Goal: Task Accomplishment & Management: Manage account settings

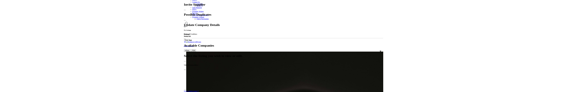
scroll to position [88, 0]
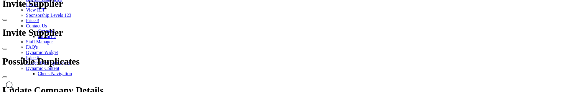
scroll to position [44, 0]
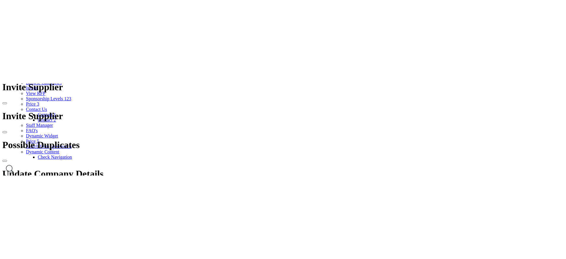
scroll to position [0, 0]
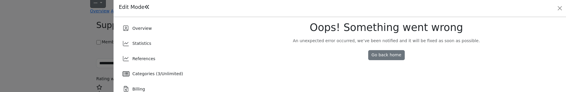
click at [151, 58] on span "References" at bounding box center [143, 58] width 23 height 5
click at [171, 61] on div "References" at bounding box center [162, 59] width 89 height 14
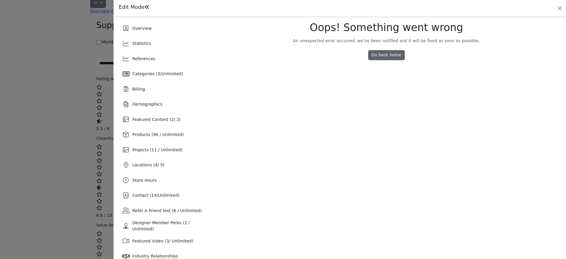
click at [386, 56] on link "Go back home" at bounding box center [386, 55] width 37 height 10
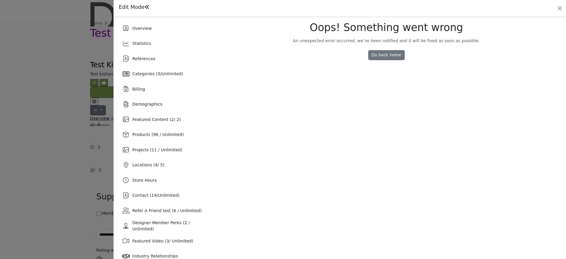
click at [146, 59] on span "References" at bounding box center [143, 58] width 23 height 5
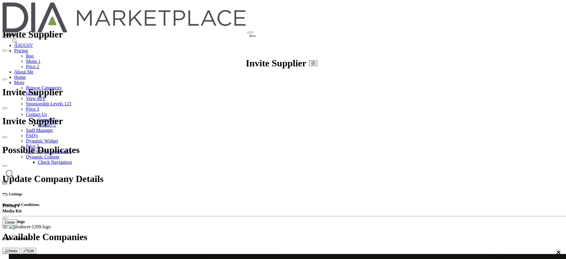
click div
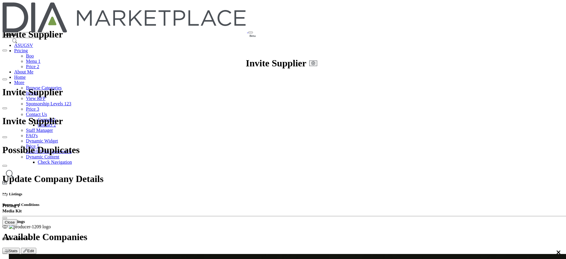
click div
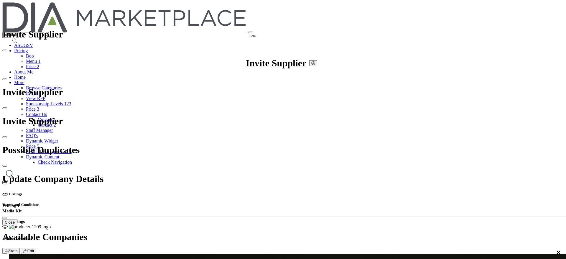
drag, startPoint x: 565, startPoint y: 29, endPoint x: 564, endPoint y: 133, distance: 103.4
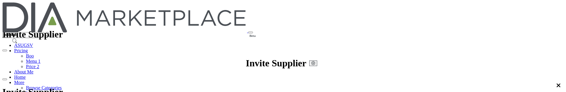
scroll to position [12, 0]
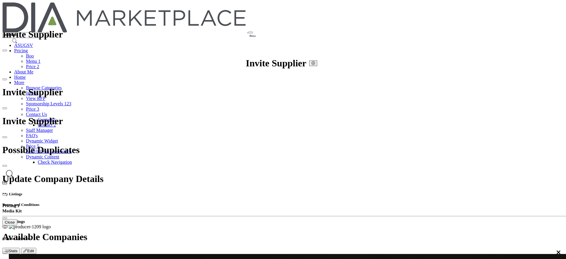
type input "*"
type input "****"
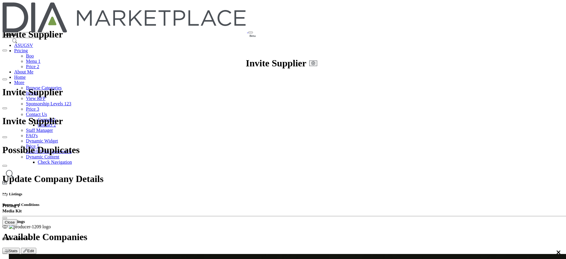
drag, startPoint x: 312, startPoint y: 135, endPoint x: 305, endPoint y: 128, distance: 10.8
drag, startPoint x: 305, startPoint y: 128, endPoint x: 12, endPoint y: 104, distance: 293.7
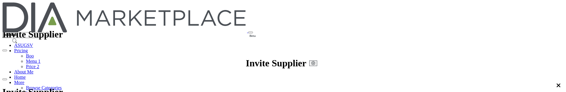
scroll to position [44, 0]
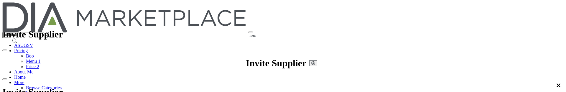
drag, startPoint x: 270, startPoint y: 48, endPoint x: 259, endPoint y: 29, distance: 21.5
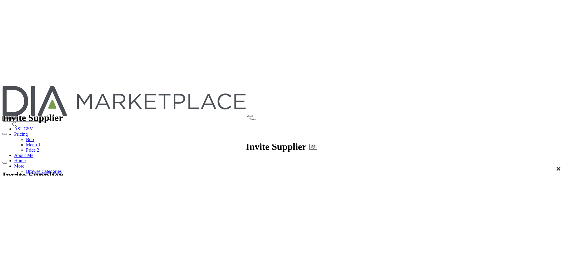
scroll to position [0, 0]
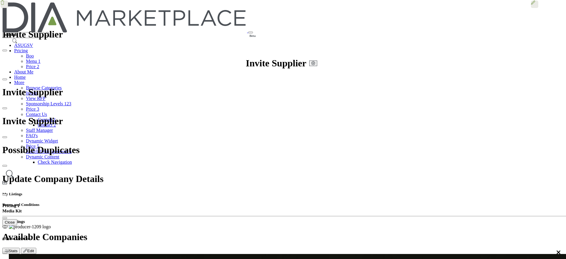
type input "**********"
drag, startPoint x: 76, startPoint y: 198, endPoint x: 290, endPoint y: 172, distance: 215.1
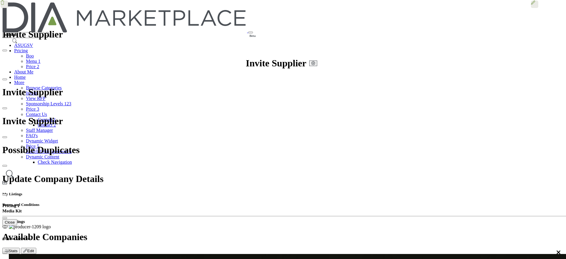
drag, startPoint x: 290, startPoint y: 172, endPoint x: 189, endPoint y: 208, distance: 107.5
drag, startPoint x: 373, startPoint y: 33, endPoint x: 394, endPoint y: 28, distance: 20.8
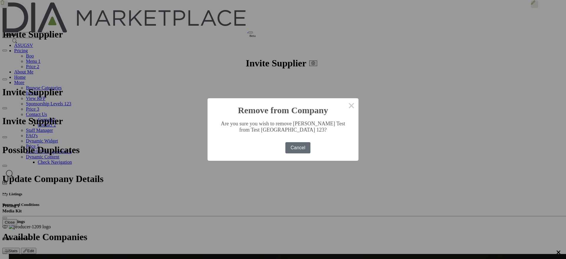
click at [285, 146] on button "Cancel" at bounding box center [297, 147] width 25 height 11
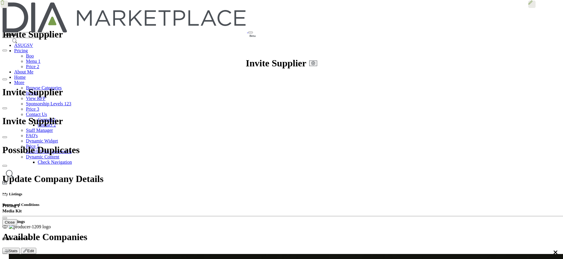
drag, startPoint x: 254, startPoint y: 158, endPoint x: 500, endPoint y: 80, distance: 258.2
